Goal: Understand process/instructions: Learn how to perform a task or action

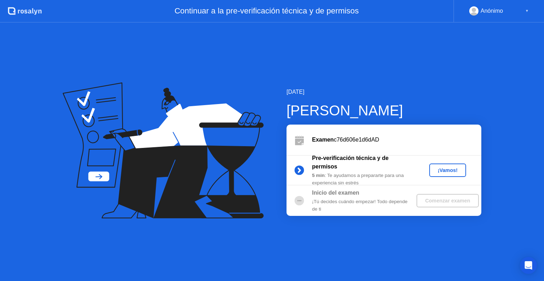
click at [442, 169] on div "¡Vamos!" at bounding box center [447, 170] width 31 height 6
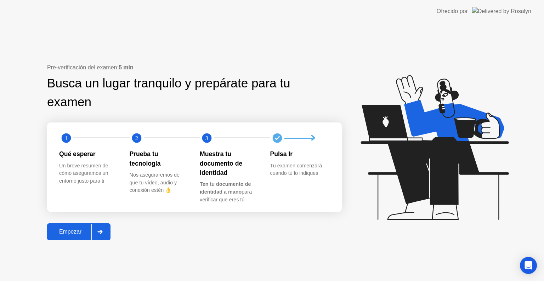
click at [71, 236] on button "Empezar" at bounding box center [78, 231] width 63 height 17
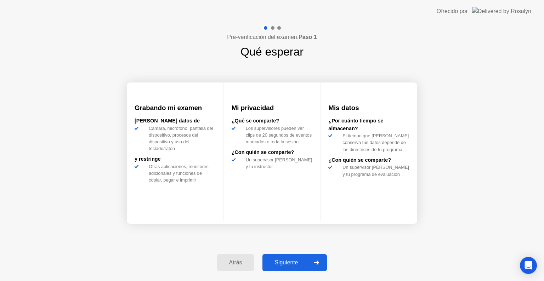
click at [272, 255] on button "Siguiente" at bounding box center [294, 262] width 64 height 17
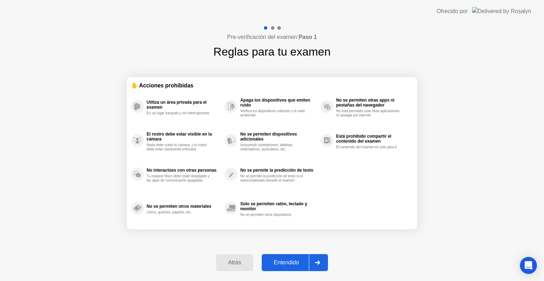
click at [317, 268] on div at bounding box center [317, 262] width 17 height 16
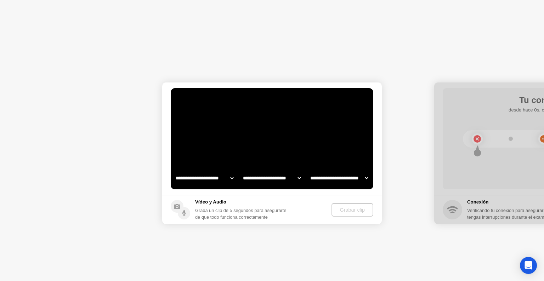
select select "**********"
select select "*******"
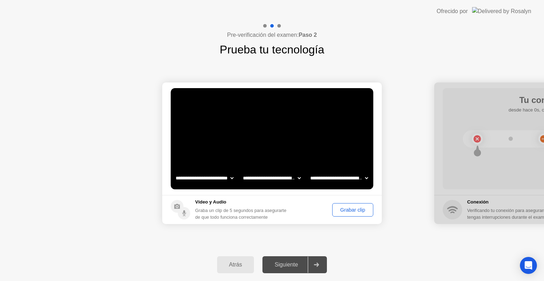
click at [305, 268] on div "Siguiente" at bounding box center [285, 265] width 43 height 6
click at [318, 265] on icon at bounding box center [316, 265] width 5 height 4
click at [344, 208] on div "Grabar clip" at bounding box center [352, 210] width 36 height 6
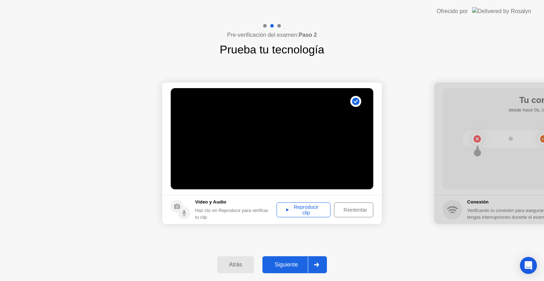
click at [312, 204] on div "Reproducir clip" at bounding box center [303, 209] width 49 height 11
click at [293, 265] on div "Siguiente" at bounding box center [285, 265] width 43 height 6
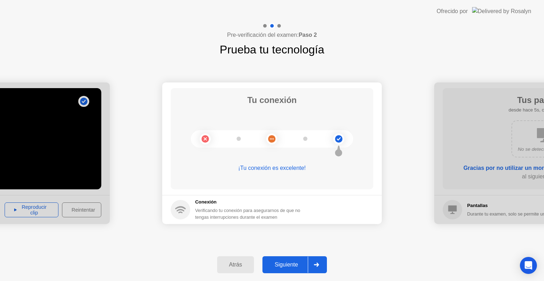
click at [283, 266] on div "Siguiente" at bounding box center [285, 265] width 43 height 6
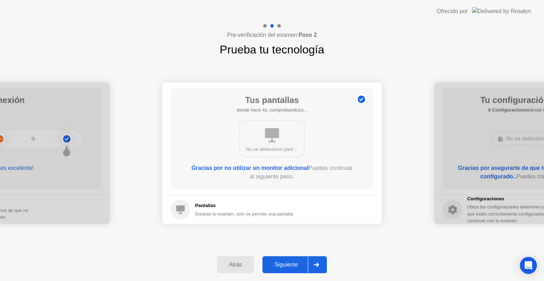
click at [283, 266] on div "Siguiente" at bounding box center [285, 265] width 43 height 6
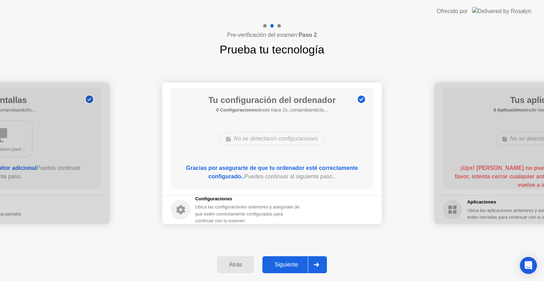
click at [283, 266] on div "Siguiente" at bounding box center [285, 265] width 43 height 6
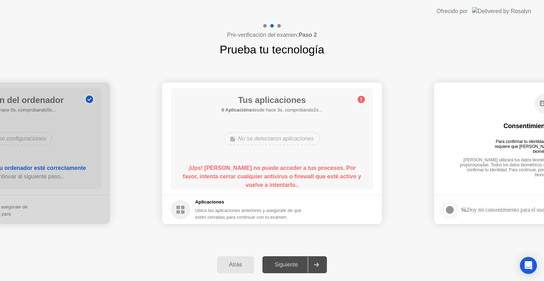
click at [277, 266] on div "Siguiente" at bounding box center [285, 265] width 43 height 6
click at [51, 185] on div at bounding box center [-1, 153] width 219 height 142
click at [229, 262] on div "Atrás" at bounding box center [235, 265] width 33 height 6
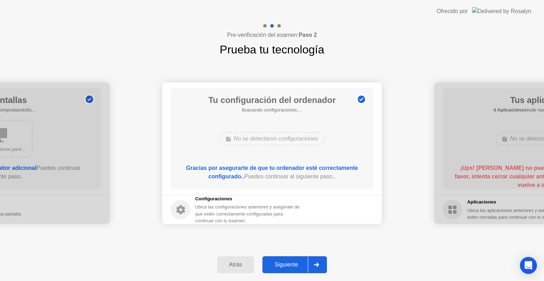
click at [229, 262] on div "Atrás" at bounding box center [235, 265] width 33 height 6
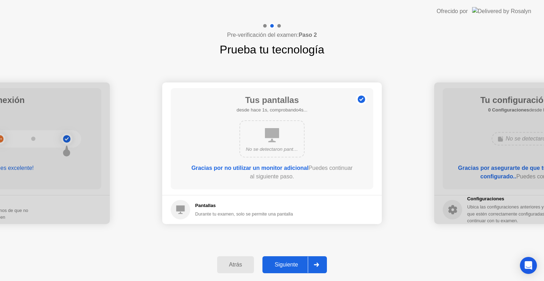
click at [281, 272] on button "Siguiente" at bounding box center [294, 264] width 64 height 17
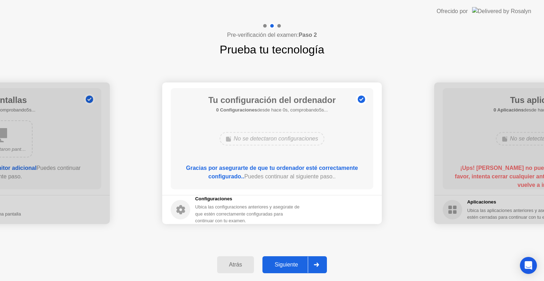
click at [281, 272] on button "Siguiente" at bounding box center [294, 264] width 64 height 17
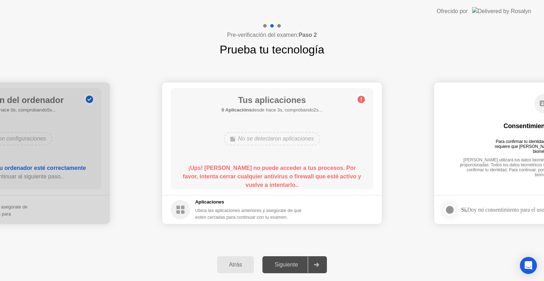
click at [361, 96] on circle at bounding box center [360, 99] width 7 height 7
click at [375, 270] on div "Atrás Siguiente" at bounding box center [272, 264] width 544 height 33
click at [358, 262] on div "Atrás Siguiente" at bounding box center [272, 264] width 544 height 33
click at [315, 263] on icon at bounding box center [316, 265] width 5 height 4
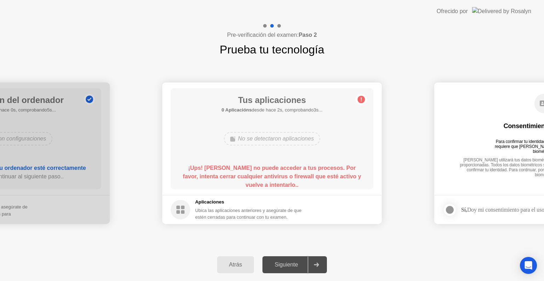
click at [315, 263] on icon at bounding box center [316, 265] width 5 height 4
drag, startPoint x: 235, startPoint y: 264, endPoint x: 348, endPoint y: 263, distance: 112.9
click at [348, 263] on div "Atrás Siguiente" at bounding box center [272, 264] width 544 height 33
click at [469, 164] on div "[PERSON_NAME] utilizará tus datos biométricos para comparar los rostros en las …" at bounding box center [543, 165] width 174 height 16
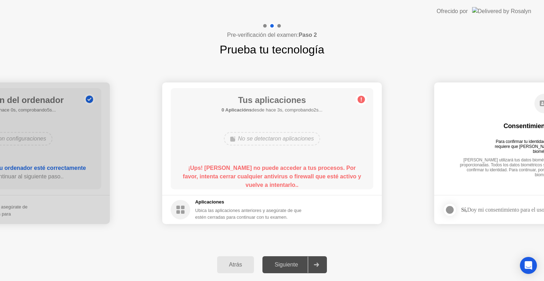
click at [343, 238] on div "**********" at bounding box center [272, 153] width 544 height 190
drag, startPoint x: 184, startPoint y: 209, endPoint x: 208, endPoint y: 211, distance: 24.4
click at [208, 211] on div "Aplicaciones Ubica las aplicaciones anteriores y asegúrate de que estén cerrada…" at bounding box center [237, 210] width 132 height 22
click at [208, 211] on div "Ubica las aplicaciones anteriores y asegúrate de que estén cerradas para contin…" at bounding box center [248, 213] width 107 height 13
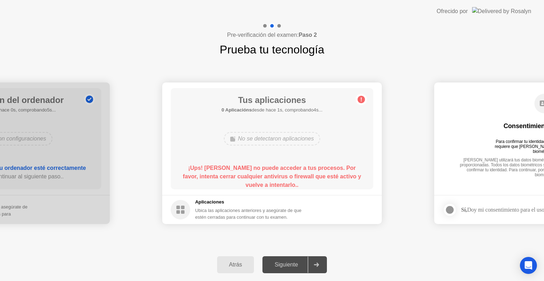
click at [187, 163] on div "Tus aplicaciones 0 Aplicacións desde hace 1s, comprobando4s... No se detectaron…" at bounding box center [272, 138] width 202 height 101
